Goal: Check status: Check status

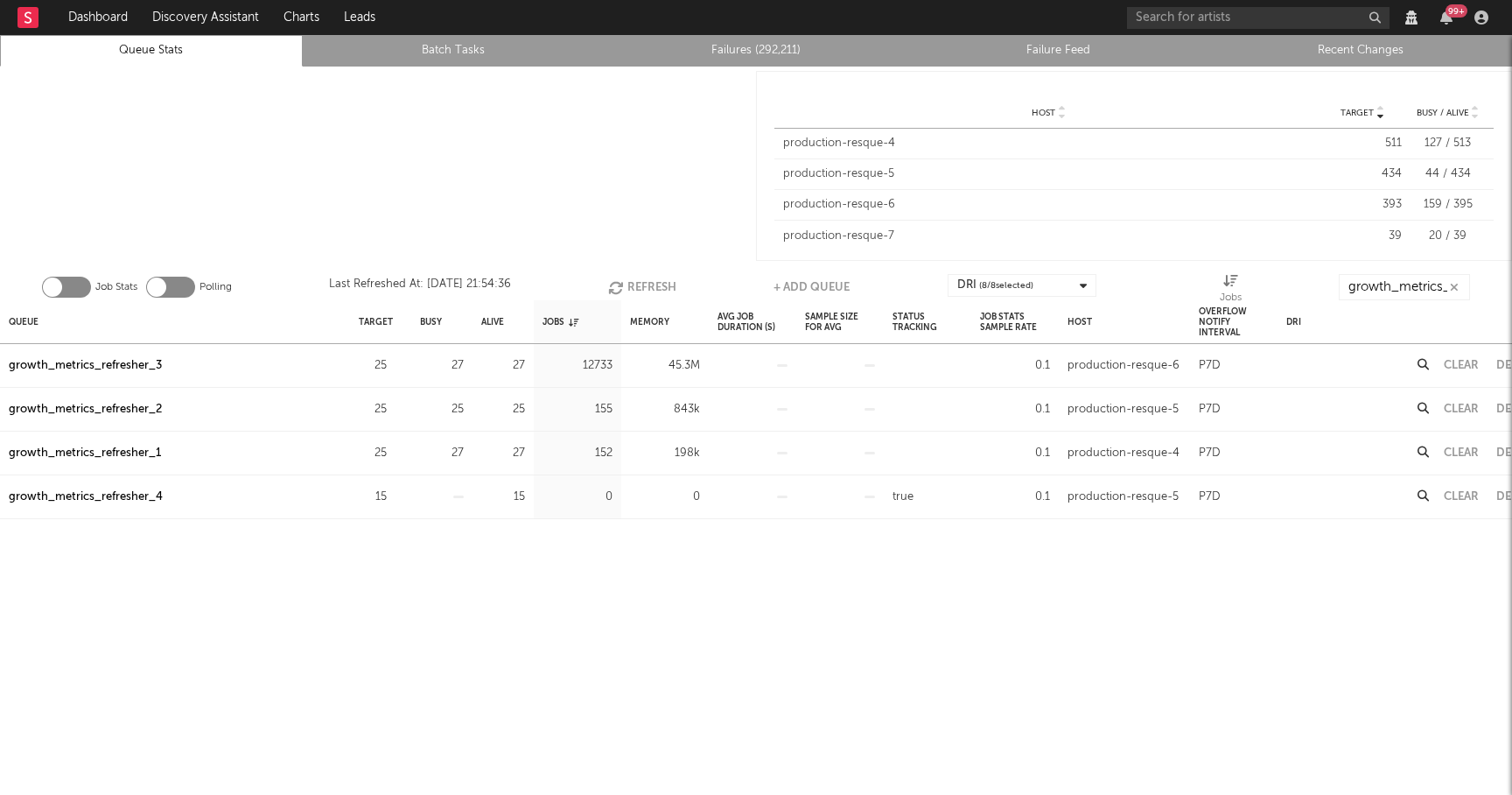
click at [658, 285] on button "Refresh" at bounding box center [642, 287] width 69 height 26
click at [658, 285] on button "Refresh" at bounding box center [641, 287] width 69 height 26
click at [73, 369] on div "growth_metrics_refresher_3" at bounding box center [85, 366] width 153 height 21
click at [642, 288] on button "Refresh" at bounding box center [642, 287] width 69 height 26
click at [639, 288] on button "Refresh" at bounding box center [643, 287] width 69 height 26
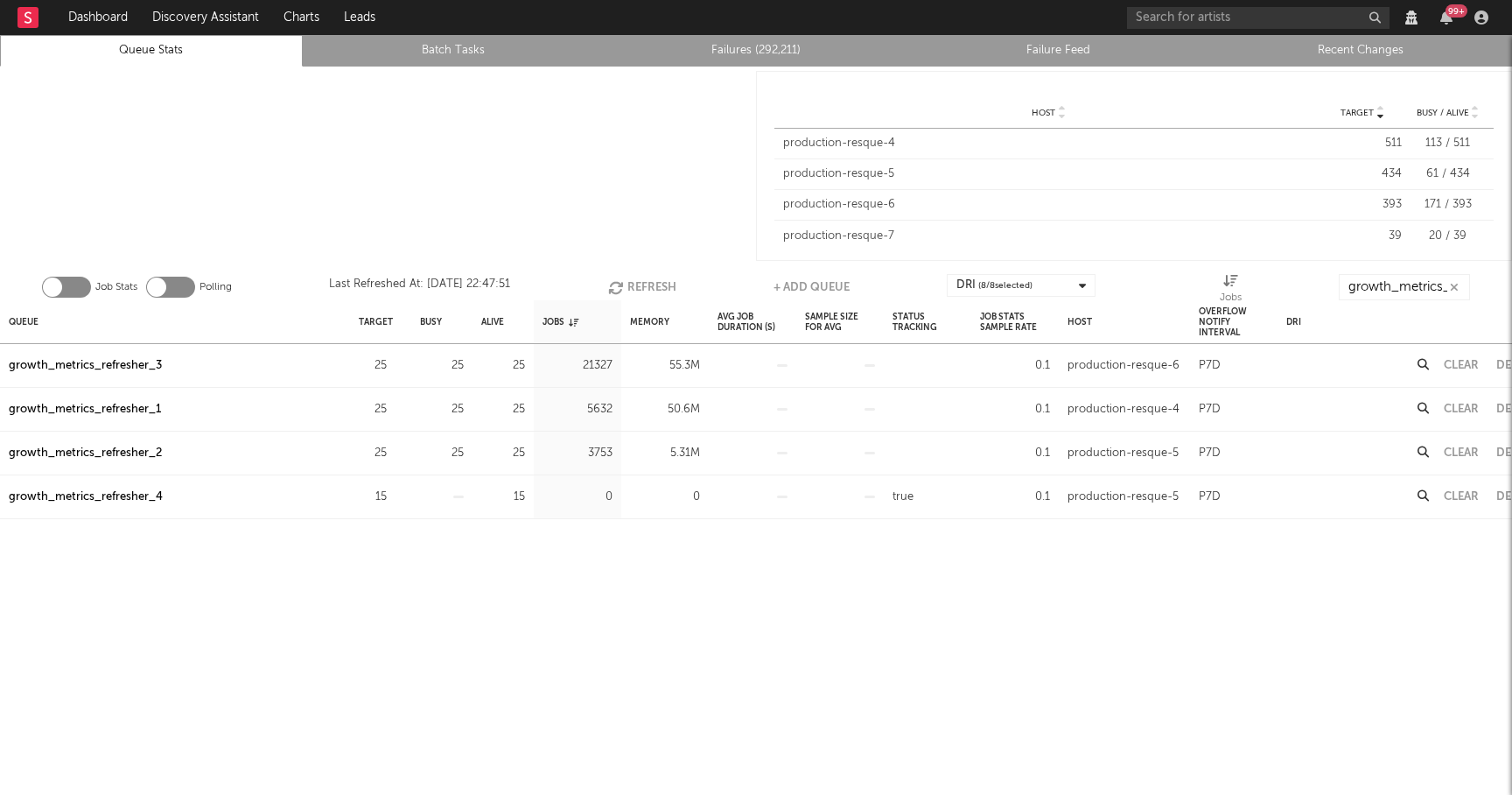
click at [639, 288] on button "Refresh" at bounding box center [642, 287] width 69 height 26
click at [639, 288] on button "Refresh" at bounding box center [643, 287] width 69 height 26
click at [624, 296] on button "Refresh" at bounding box center [643, 287] width 69 height 26
click at [660, 288] on button "Refresh" at bounding box center [644, 287] width 69 height 26
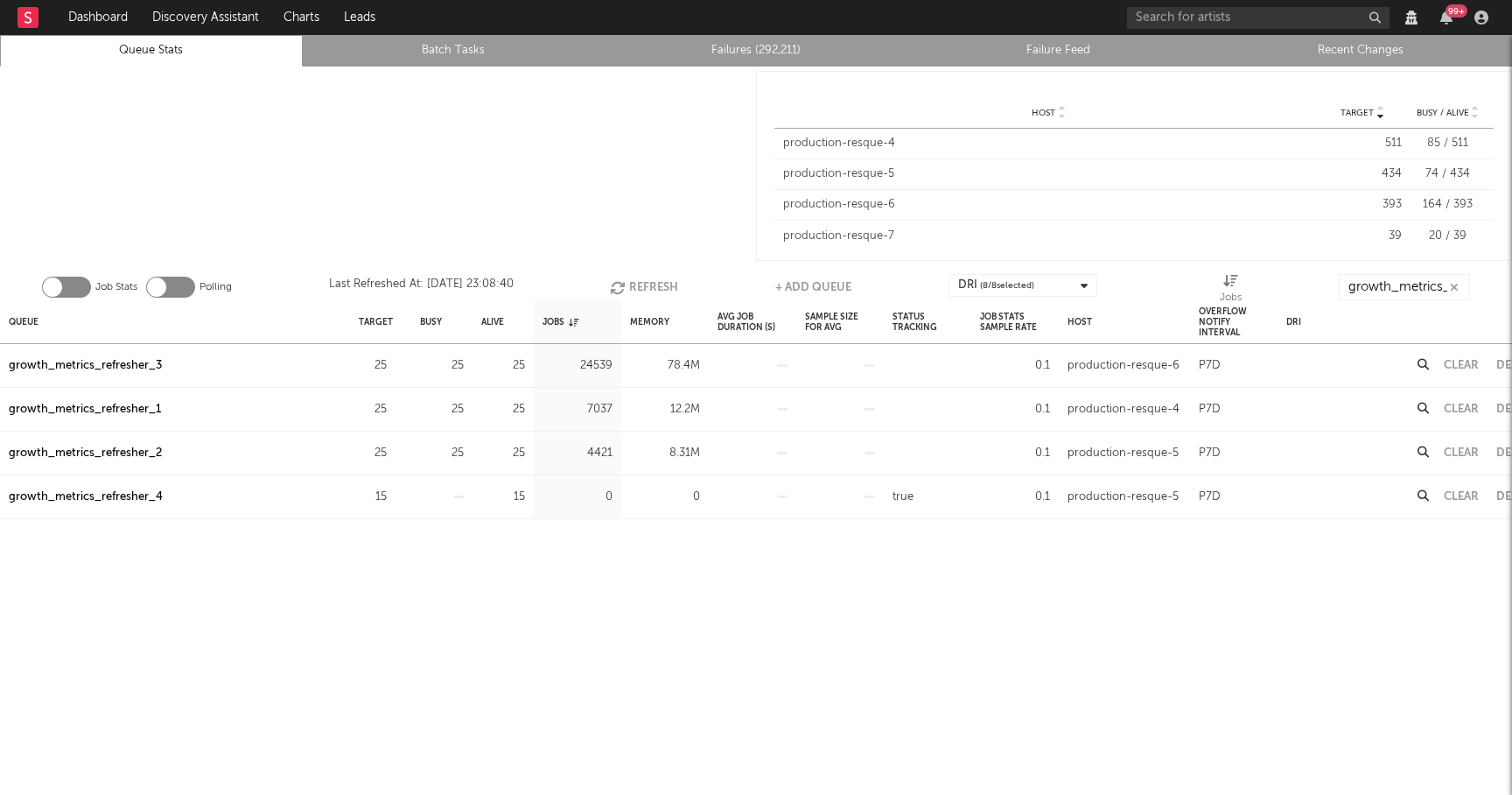
click at [660, 288] on button "Refresh" at bounding box center [644, 287] width 69 height 26
click at [660, 287] on button "Refresh" at bounding box center [644, 287] width 69 height 26
click at [660, 287] on button "Refresh" at bounding box center [642, 287] width 69 height 26
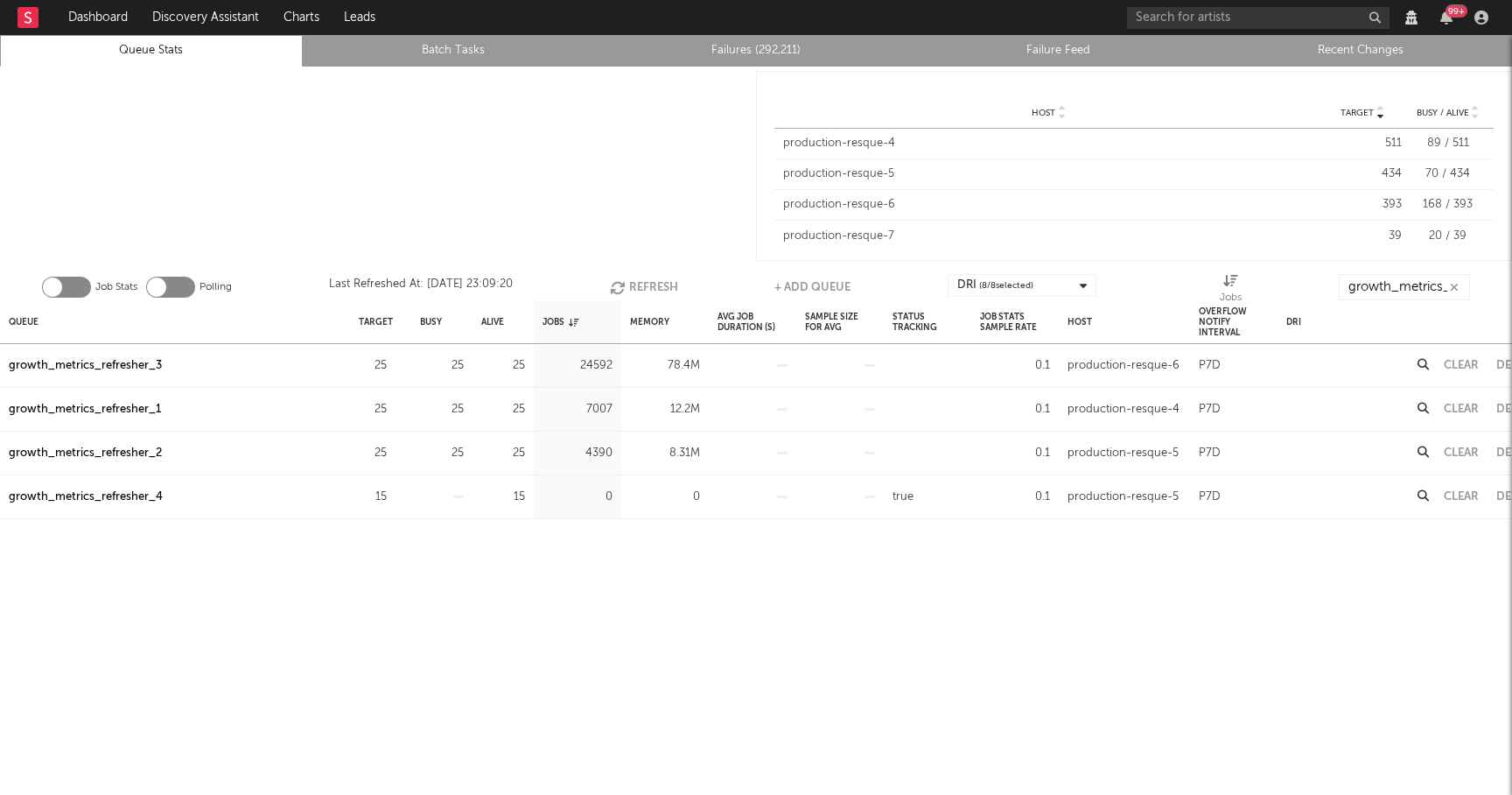
click at [660, 287] on button "Refresh" at bounding box center [644, 287] width 69 height 26
click at [661, 288] on button "Refresh" at bounding box center [644, 287] width 69 height 26
click at [661, 288] on button "Refresh" at bounding box center [643, 287] width 69 height 26
click at [650, 288] on button "Refresh" at bounding box center [644, 287] width 69 height 26
click at [657, 290] on button "Refresh" at bounding box center [644, 287] width 69 height 26
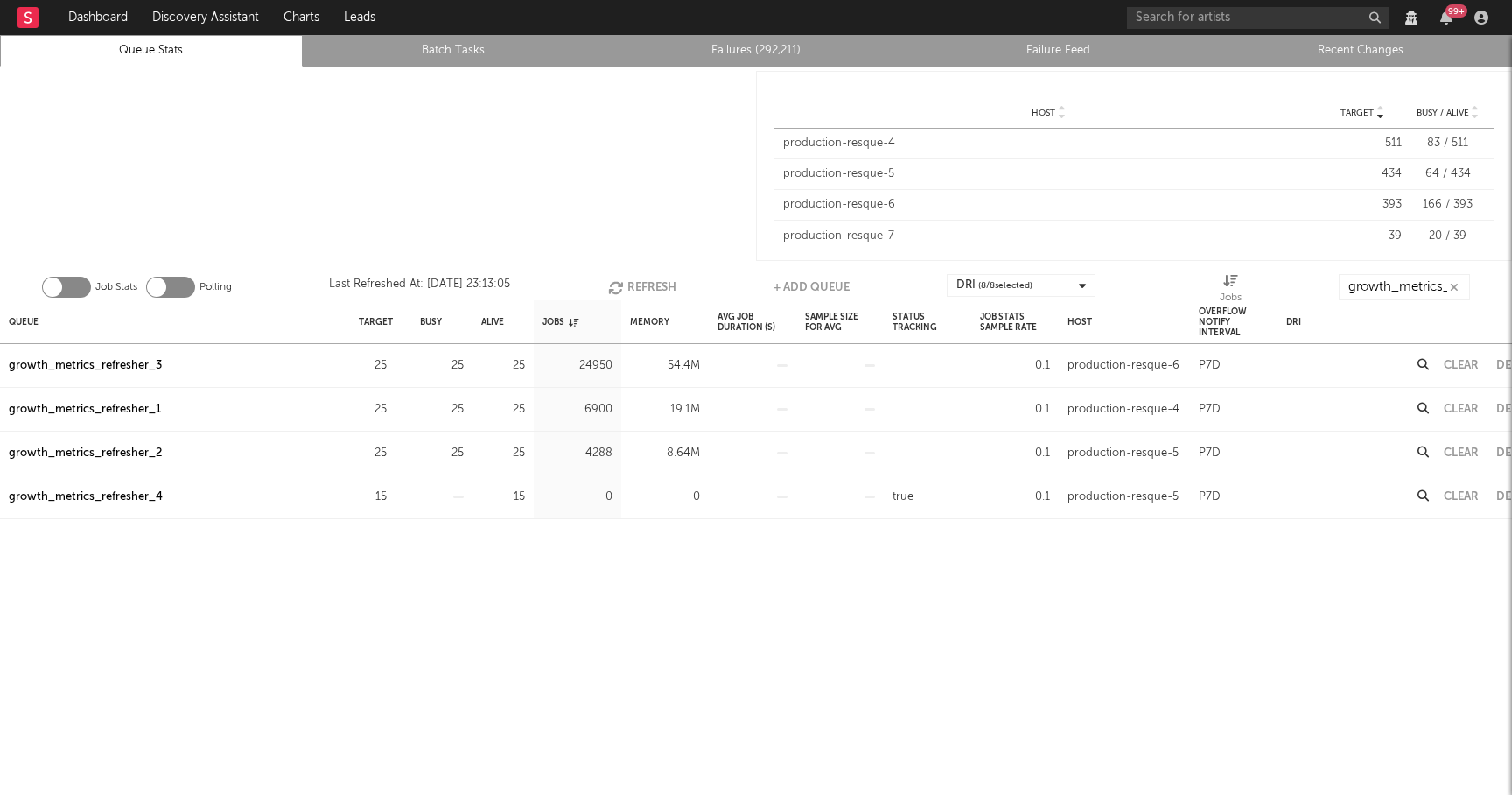
click at [657, 290] on button "Refresh" at bounding box center [642, 287] width 69 height 26
click at [619, 287] on icon "button" at bounding box center [616, 287] width 19 height 15
click at [619, 287] on icon "button" at bounding box center [618, 287] width 19 height 15
click at [620, 287] on icon "button" at bounding box center [617, 287] width 19 height 15
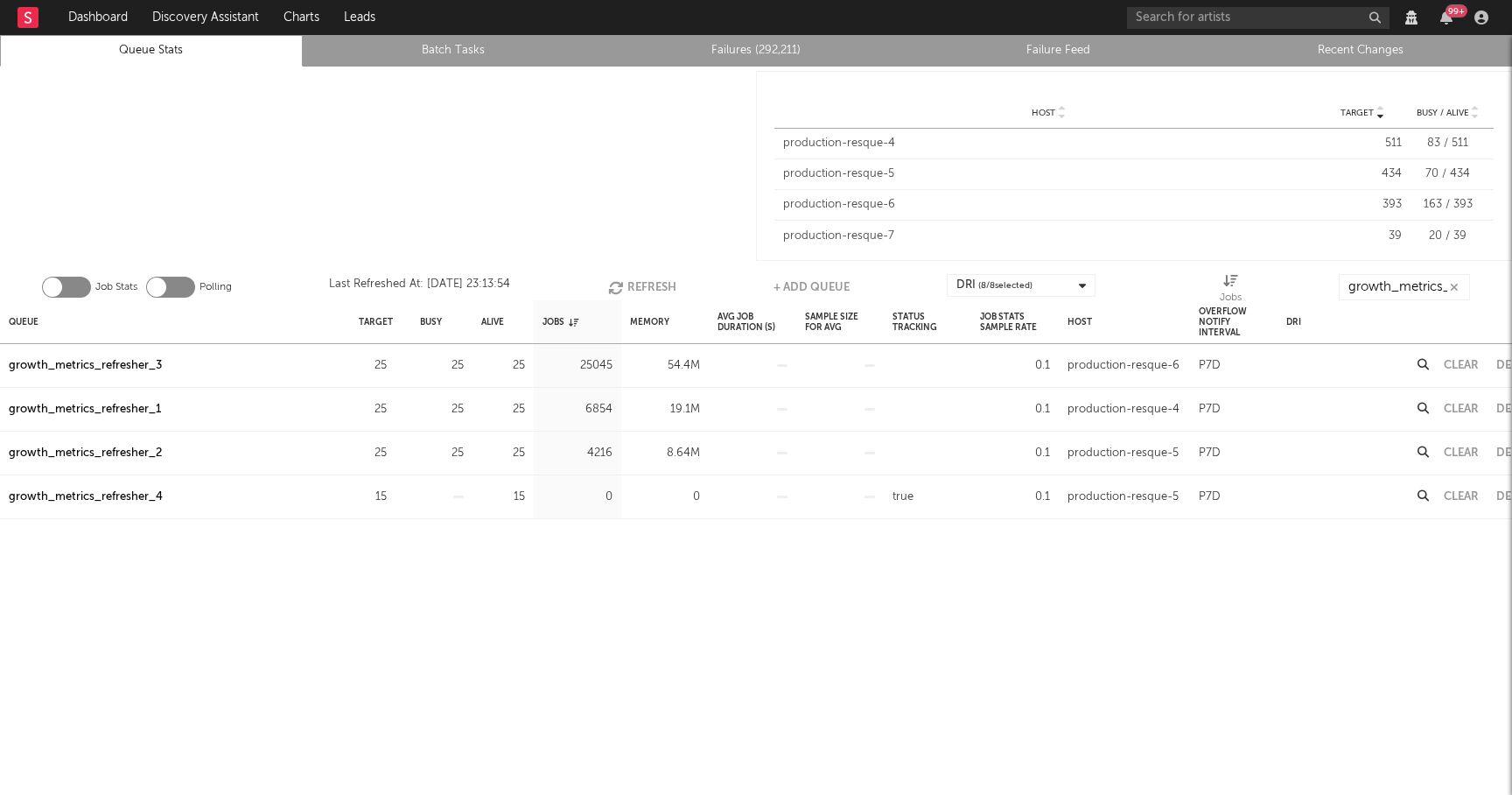
click at [620, 287] on icon "button" at bounding box center [618, 287] width 19 height 15
click at [620, 287] on icon "button" at bounding box center [617, 287] width 19 height 15
click at [620, 287] on icon "button" at bounding box center [618, 287] width 19 height 15
click at [620, 287] on icon "button" at bounding box center [619, 287] width 19 height 15
click at [620, 287] on icon "button" at bounding box center [618, 287] width 19 height 15
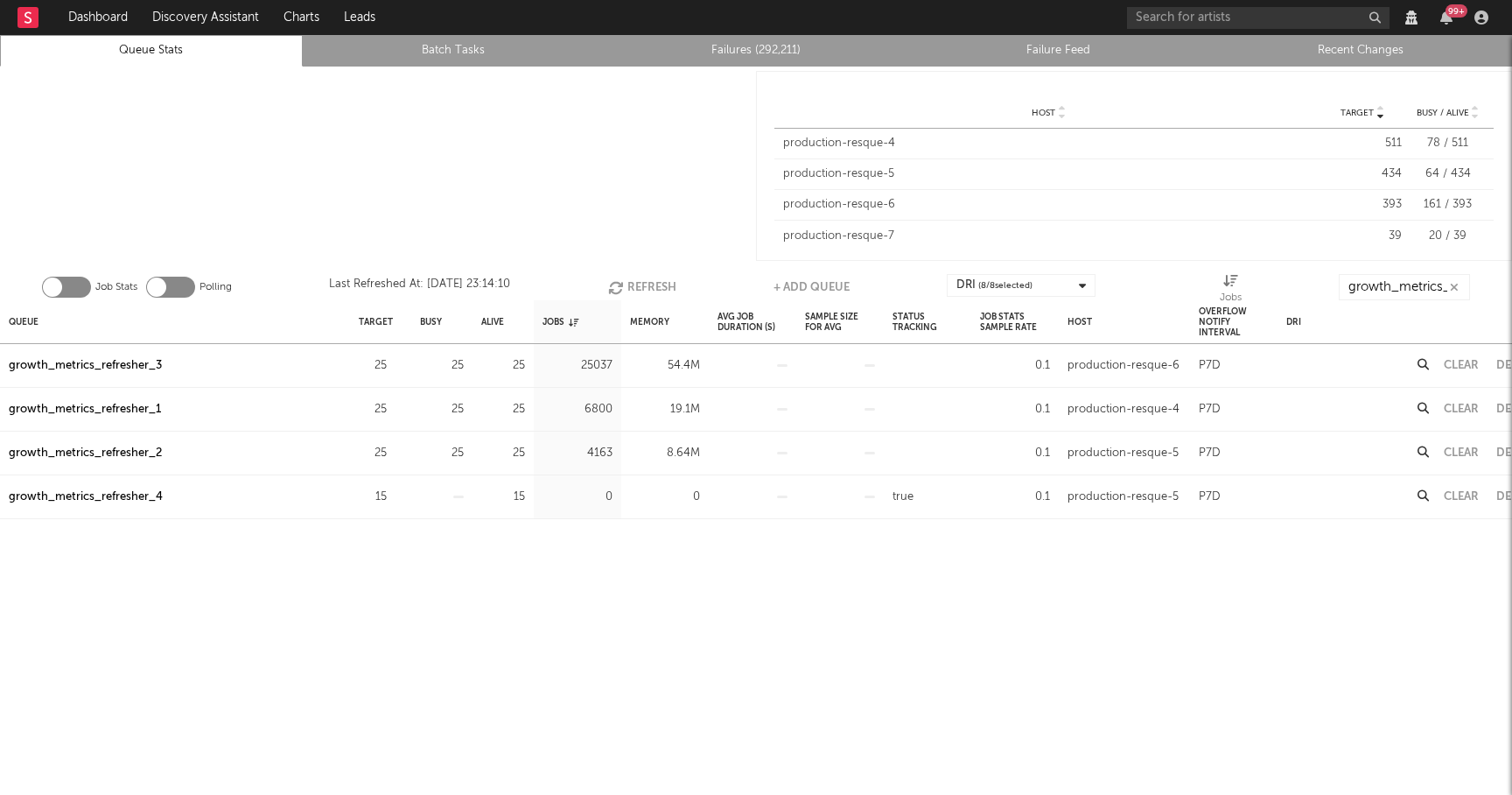
click at [620, 287] on icon "button" at bounding box center [618, 287] width 19 height 15
click at [620, 287] on icon "button" at bounding box center [617, 287] width 19 height 15
click at [664, 290] on button "Refresh" at bounding box center [642, 287] width 69 height 26
click at [659, 288] on button "Refresh" at bounding box center [641, 287] width 69 height 26
click at [659, 288] on button "Refresh" at bounding box center [642, 287] width 69 height 26
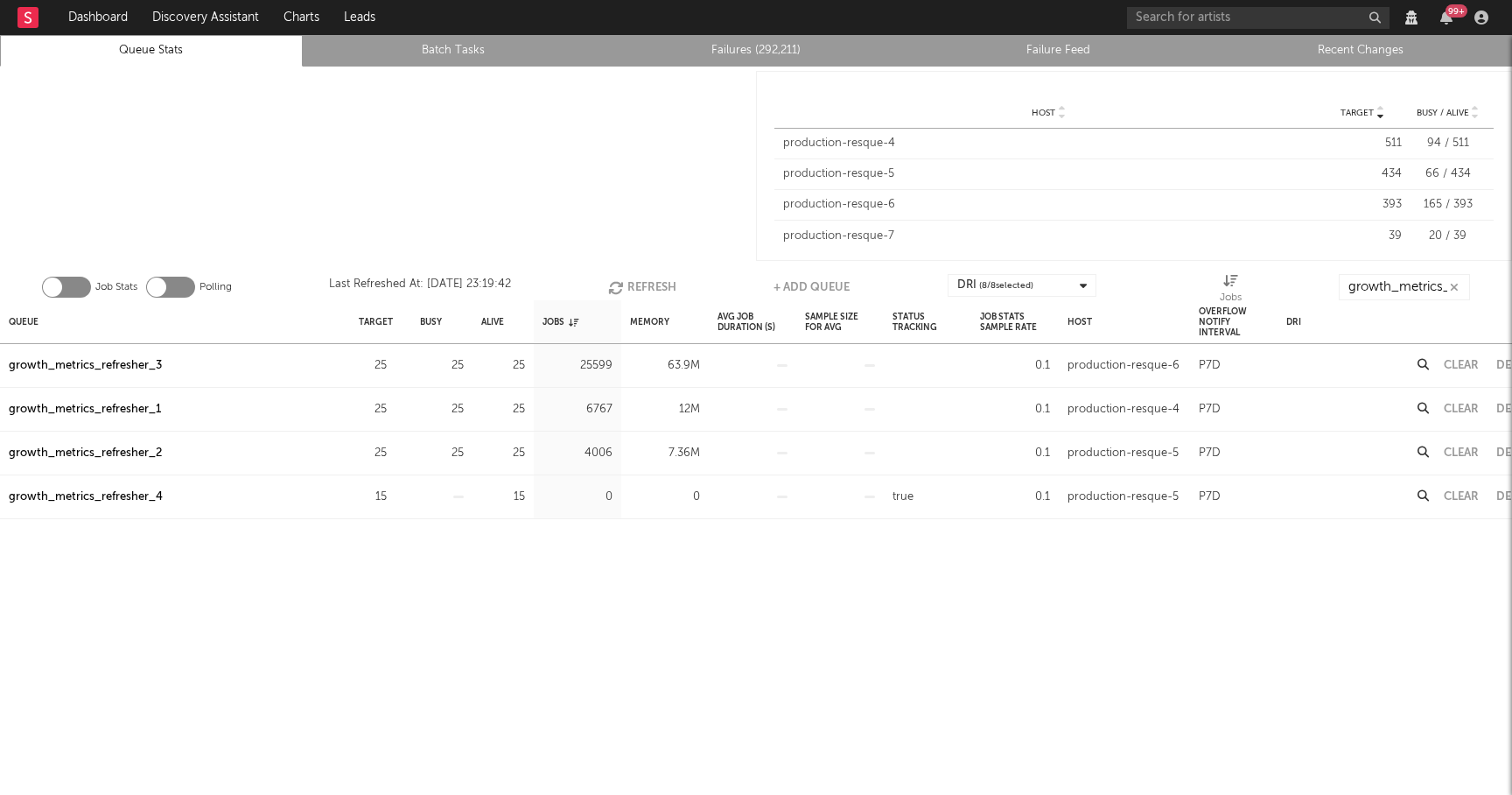
click at [659, 288] on button "Refresh" at bounding box center [642, 287] width 69 height 26
click at [649, 279] on button "Refresh" at bounding box center [643, 287] width 69 height 26
click at [633, 288] on button "Refresh" at bounding box center [643, 287] width 69 height 26
click at [631, 281] on button "Refresh" at bounding box center [643, 287] width 69 height 26
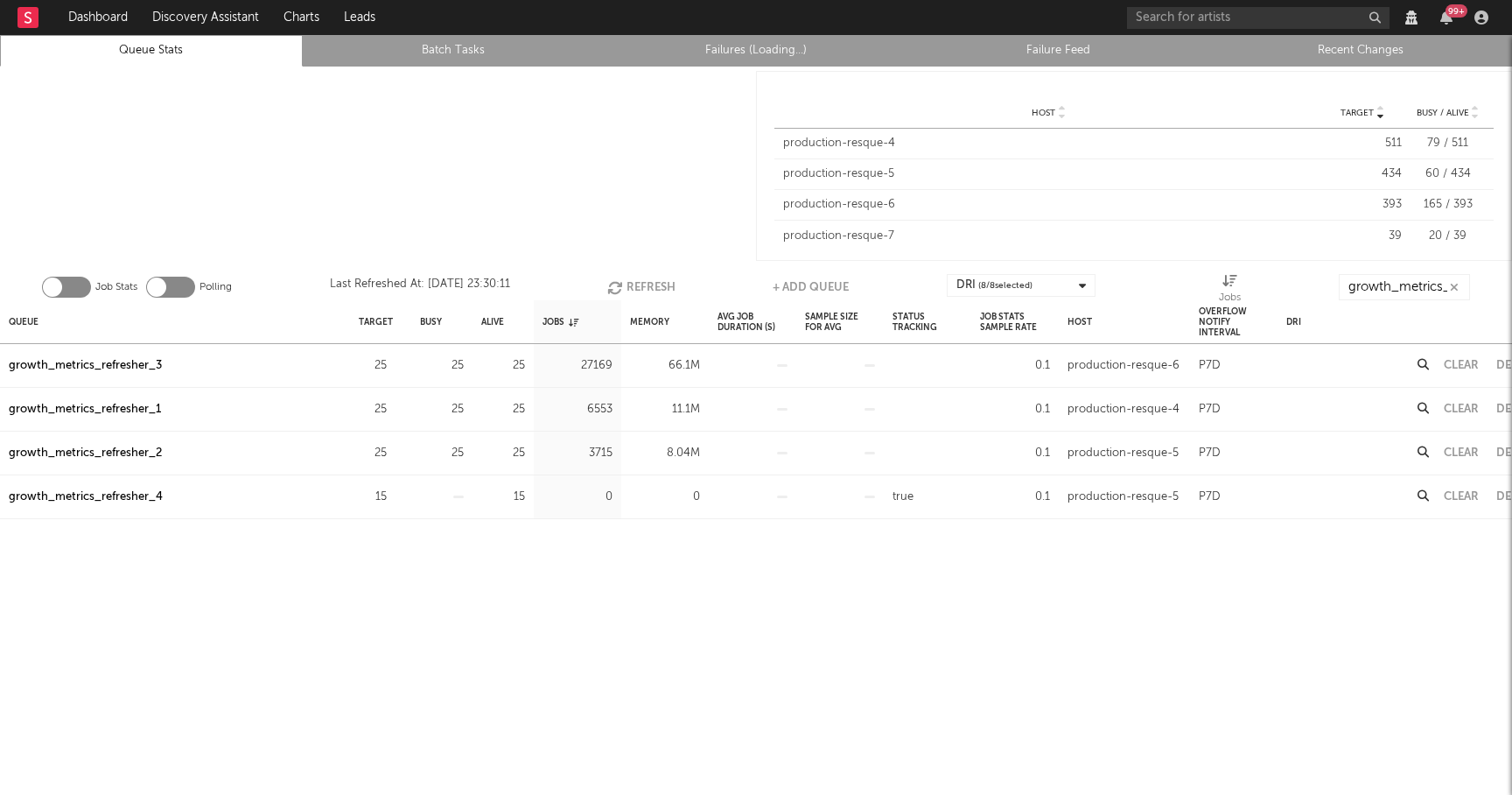
click at [641, 281] on button "Refresh" at bounding box center [641, 287] width 69 height 26
click at [641, 281] on button "Refresh" at bounding box center [643, 287] width 69 height 26
click at [751, 48] on link "Failures (292,467)" at bounding box center [756, 51] width 284 height 21
click at [663, 278] on button "Refresh" at bounding box center [643, 287] width 69 height 26
click at [663, 278] on button "Refresh" at bounding box center [642, 287] width 69 height 26
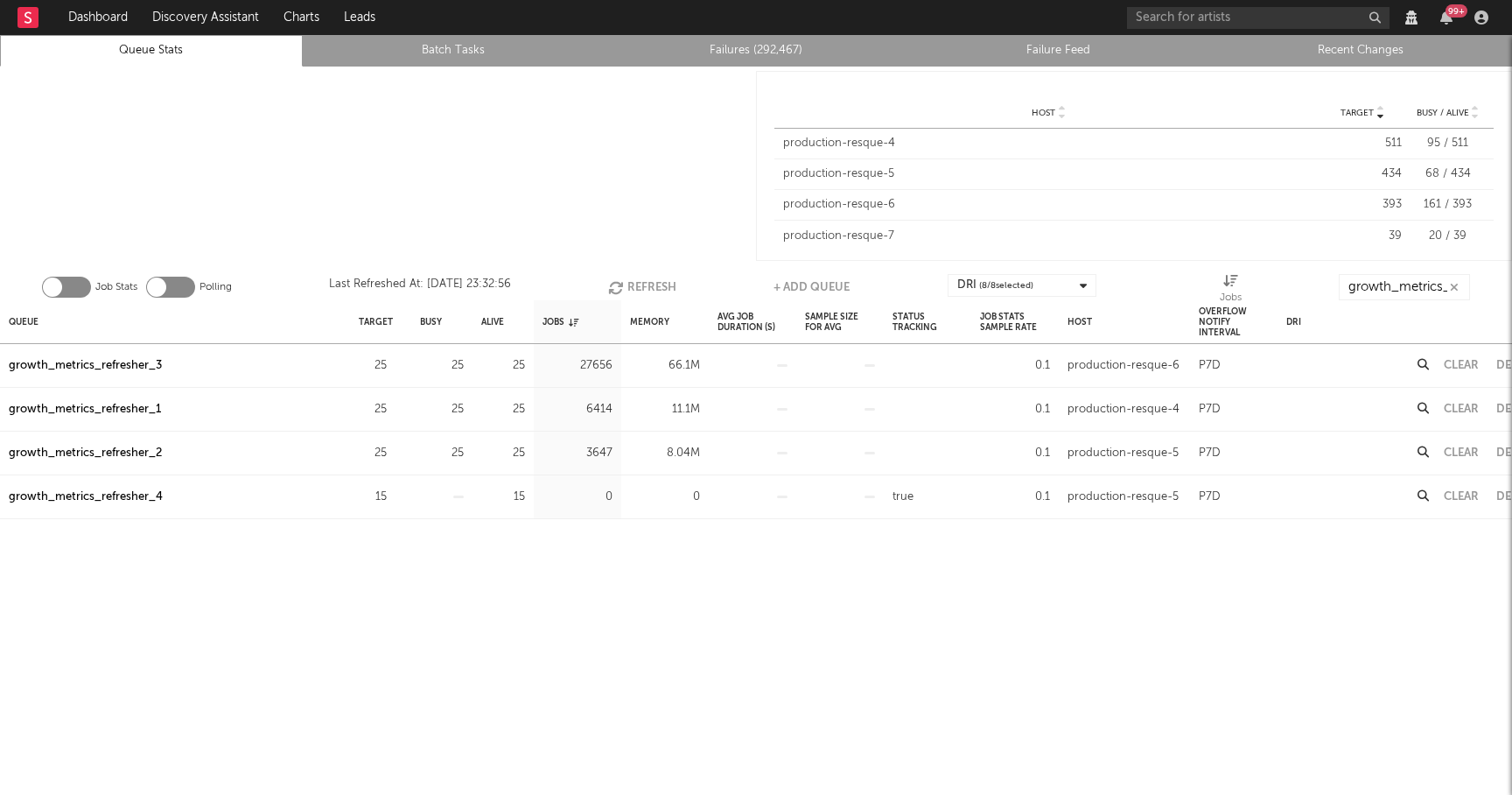
click at [663, 278] on button "Refresh" at bounding box center [642, 287] width 69 height 26
click at [663, 278] on button "Refresh" at bounding box center [643, 287] width 69 height 26
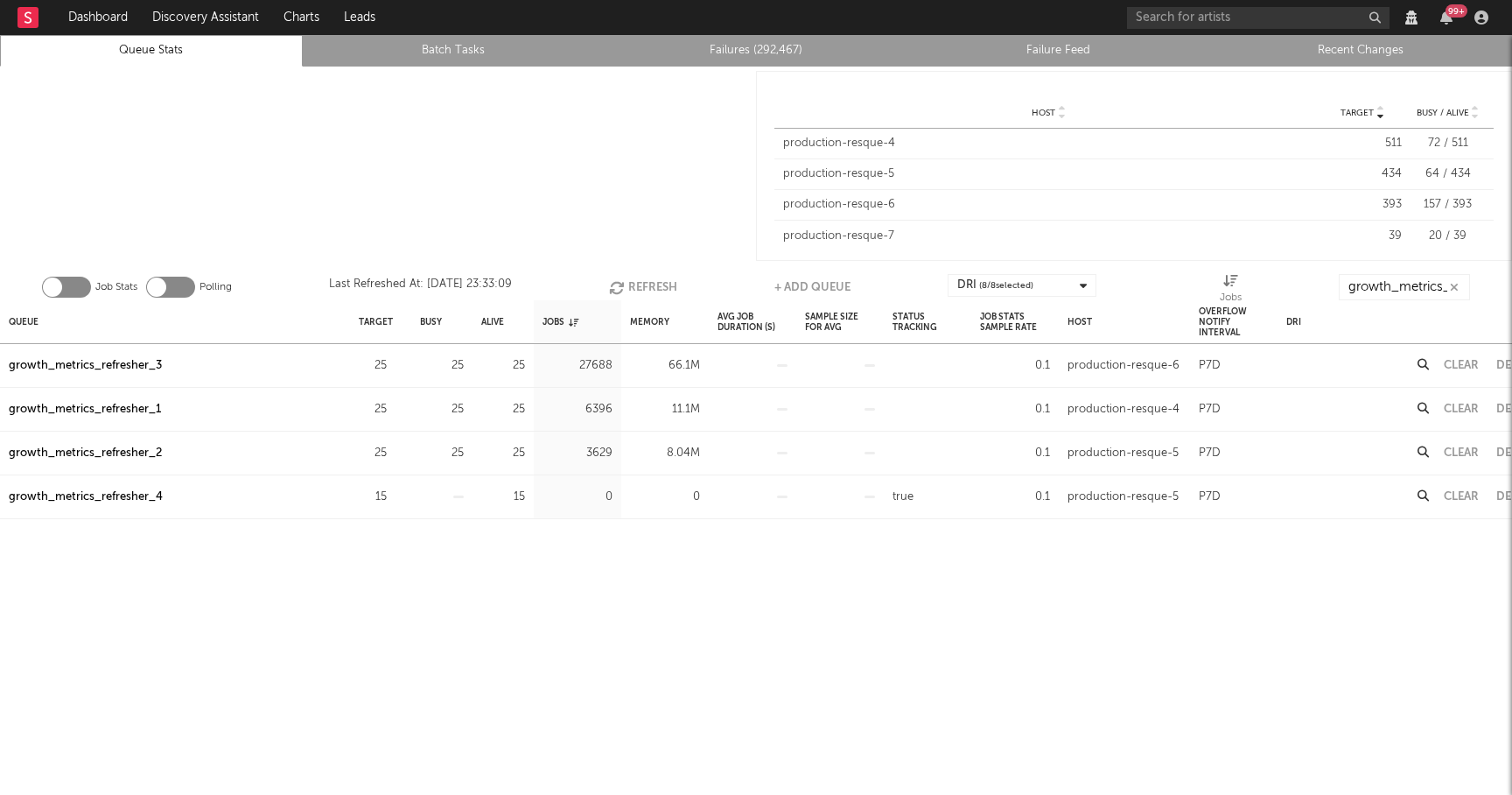
click at [663, 278] on button "Refresh" at bounding box center [643, 287] width 69 height 26
click at [665, 278] on button "Refresh" at bounding box center [641, 287] width 69 height 26
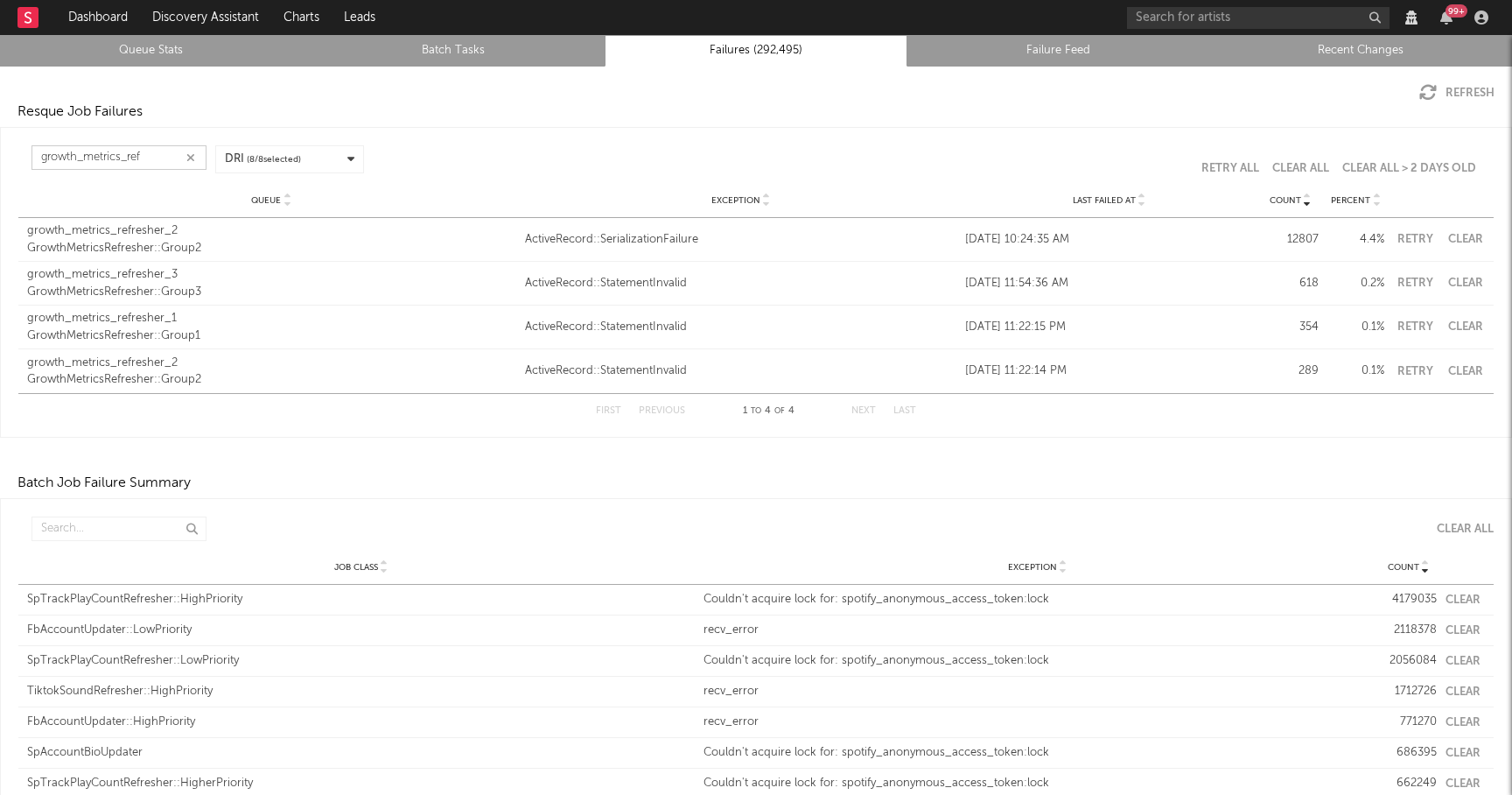
click at [86, 160] on input "growth_metrics_ref" at bounding box center [119, 157] width 175 height 24
click at [191, 158] on icon "button" at bounding box center [191, 158] width 9 height 12
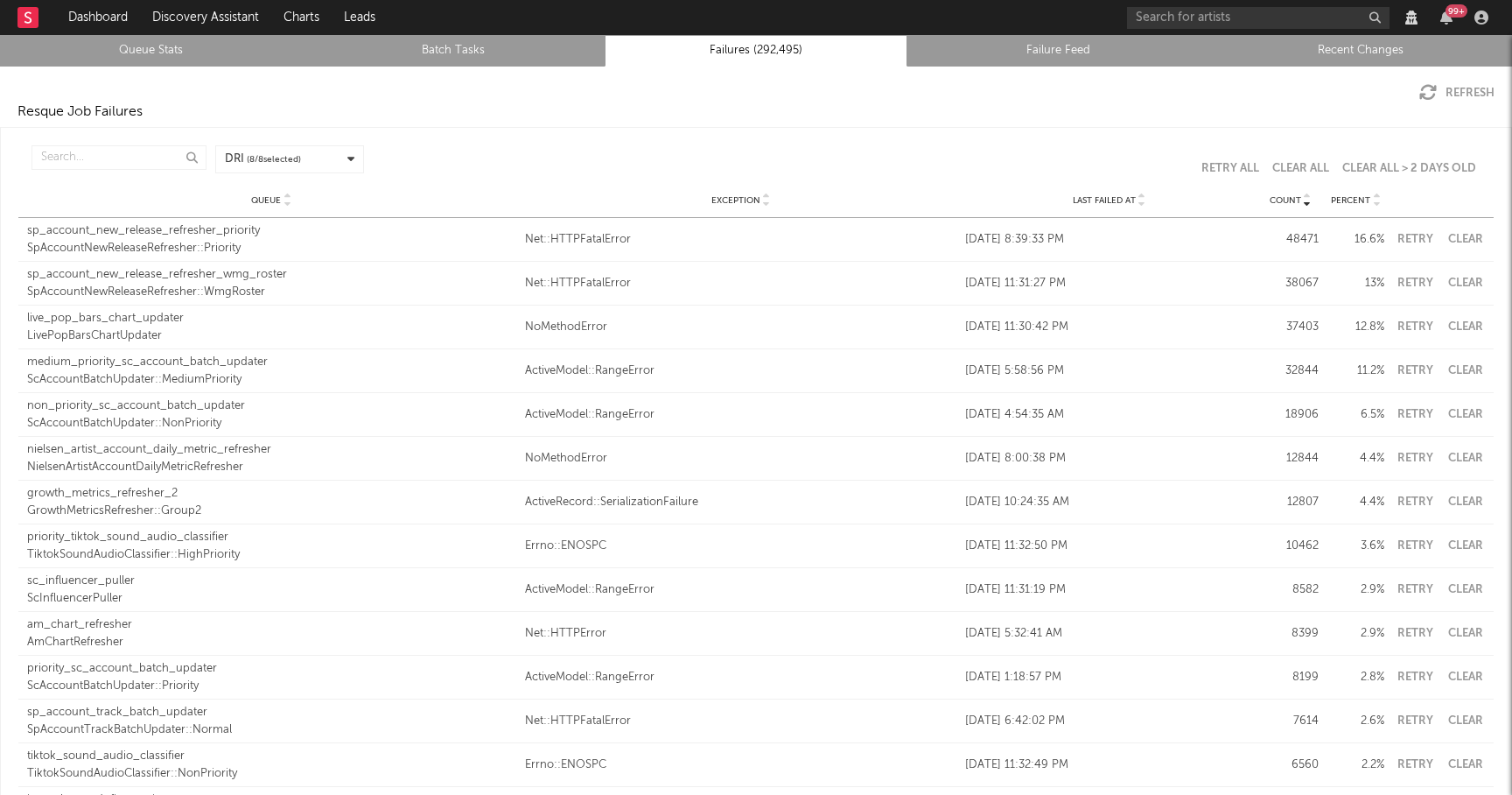
click at [1144, 203] on icon at bounding box center [1141, 203] width 9 height 7
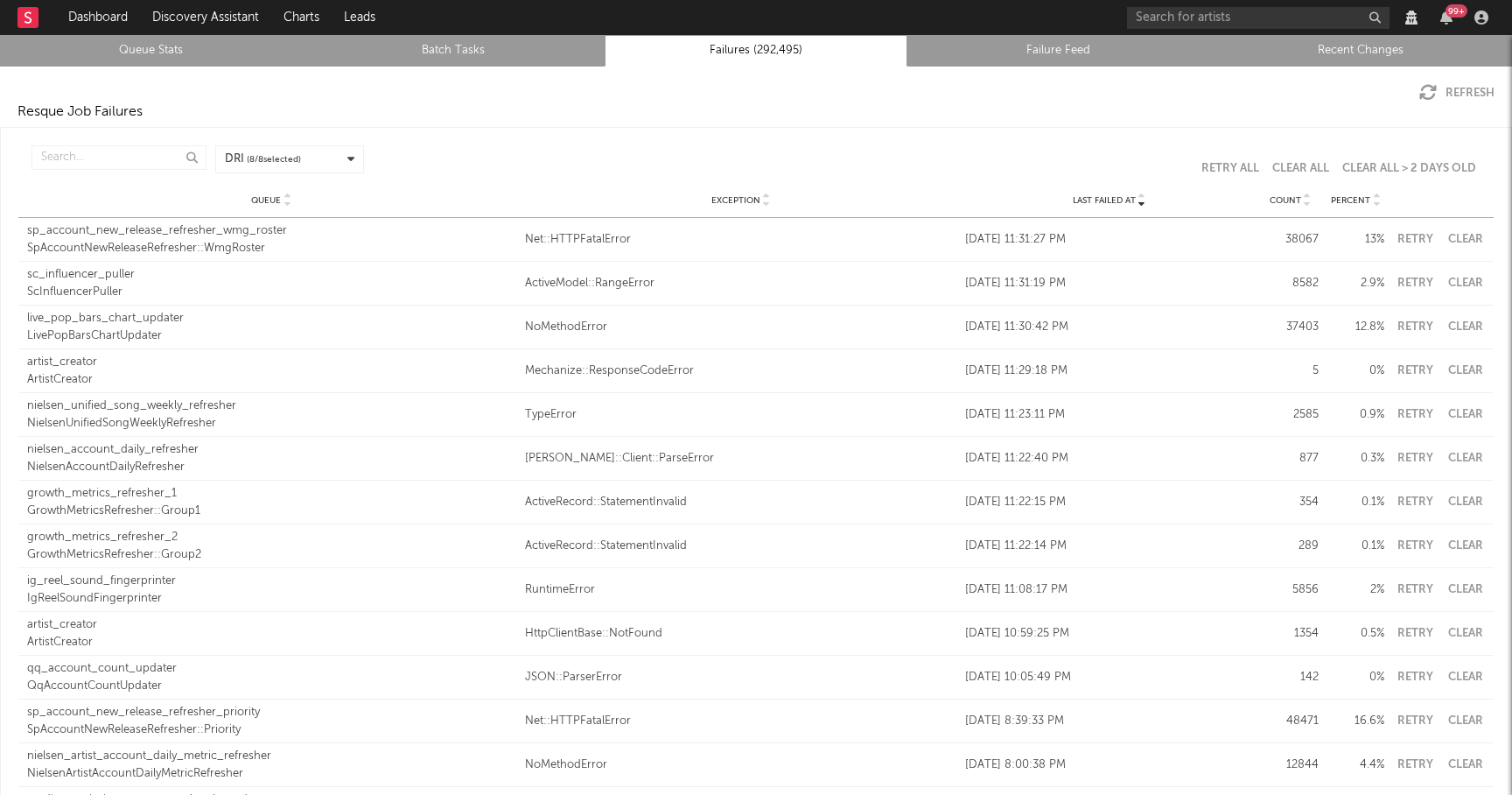
click at [97, 240] on div "SpAccountNewReleaseRefresher::WmgRoster" at bounding box center [271, 249] width 489 height 17
